Goal: Task Accomplishment & Management: Manage account settings

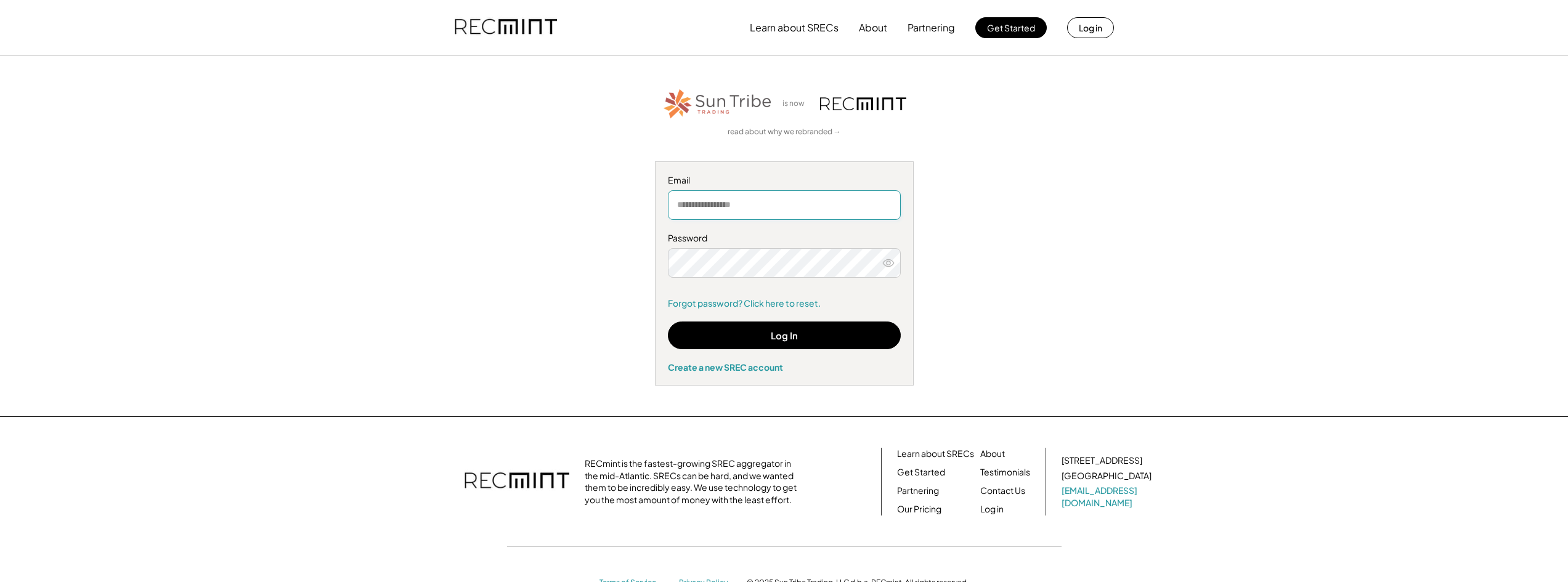
click at [737, 208] on input "email" at bounding box center [784, 205] width 233 height 30
type input "**********"
click at [886, 265] on use at bounding box center [889, 262] width 11 height 6
click at [839, 333] on button "Log In" at bounding box center [784, 335] width 233 height 28
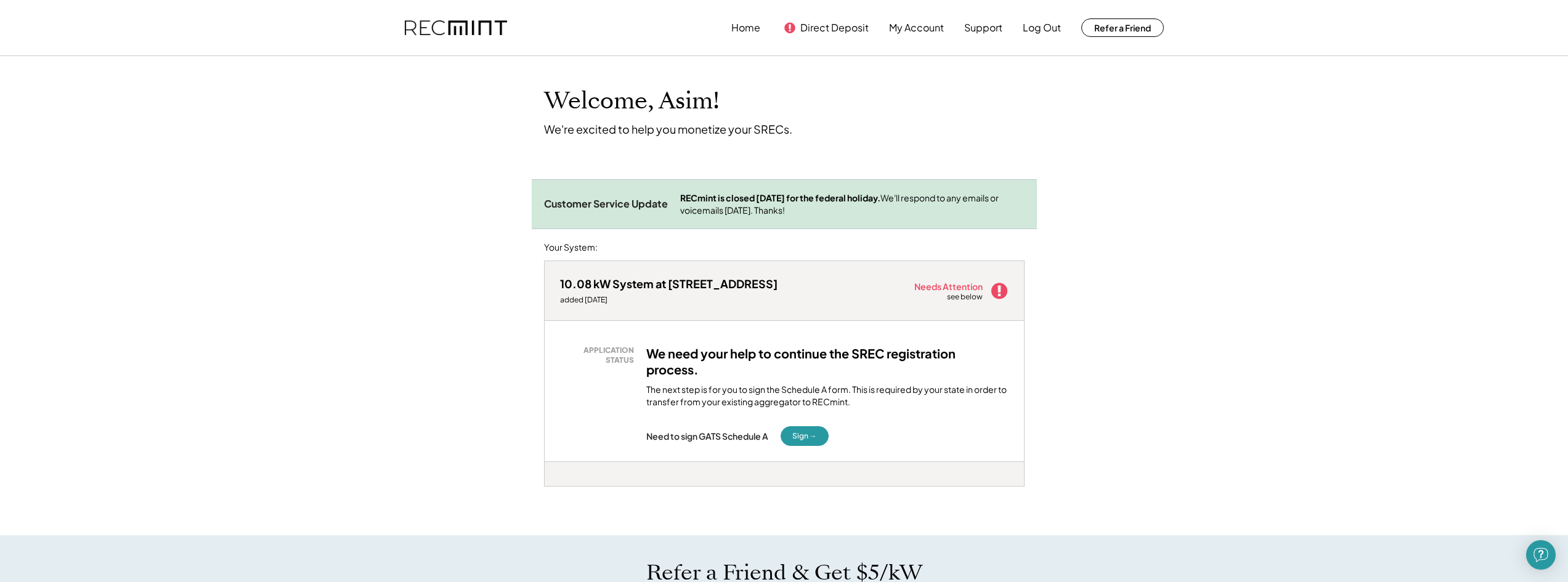
click at [985, 285] on div "Needs Attention see below" at bounding box center [962, 291] width 94 height 24
click at [1001, 288] on icon at bounding box center [999, 291] width 19 height 19
